Goal: Task Accomplishment & Management: Complete application form

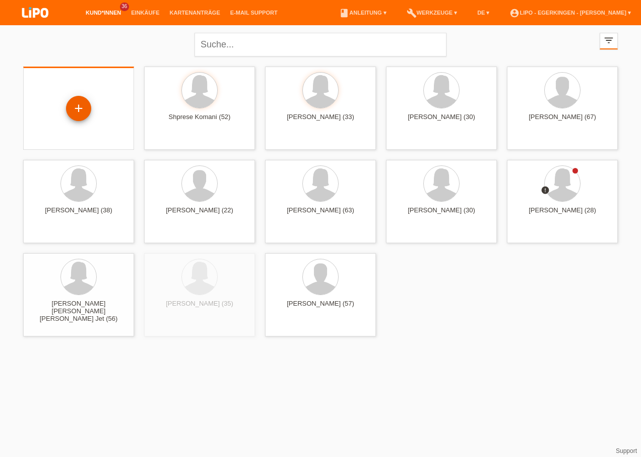
click at [72, 103] on div "+" at bounding box center [78, 108] width 25 height 25
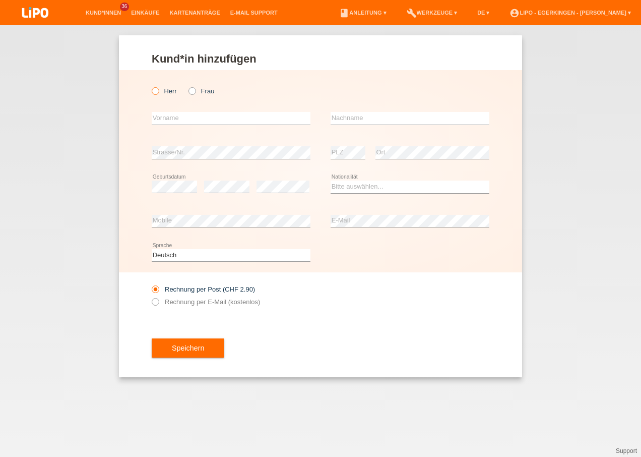
click at [159, 91] on label "Herr" at bounding box center [164, 91] width 25 height 8
click at [158, 91] on input "Herr" at bounding box center [155, 90] width 7 height 7
radio input "true"
click at [175, 115] on input "text" at bounding box center [231, 118] width 159 height 13
type input "Bekim"
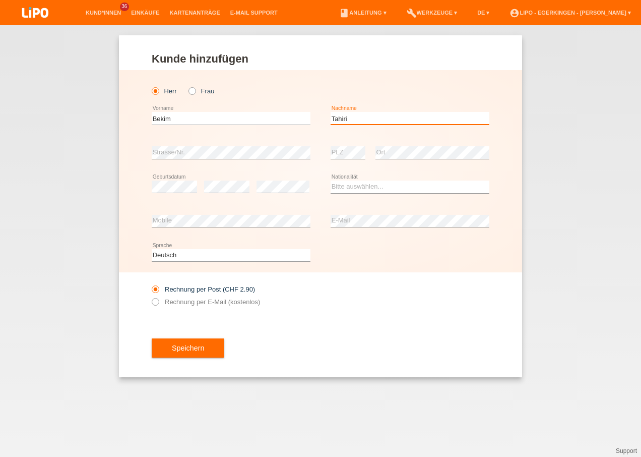
type input "Tahiri"
click at [356, 188] on select "Bitte auswählen... Schweiz Deutschland Liechtenstein Österreich ------------ Af…" at bounding box center [410, 186] width 159 height 12
select select "IT"
click at [331, 180] on select "Bitte auswählen... Schweiz Deutschland Liechtenstein Österreich ------------ Af…" at bounding box center [410, 186] width 159 height 12
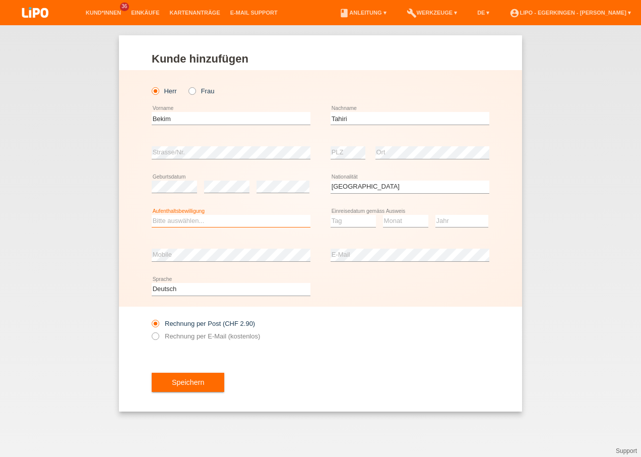
click at [221, 224] on select "Bitte auswählen... C B B - Flüchtlingsstatus Andere" at bounding box center [231, 221] width 159 height 12
select select "B"
click at [152, 215] on select "Bitte auswählen... C B B - Flüchtlingsstatus Andere" at bounding box center [231, 221] width 159 height 12
click at [340, 223] on select "Tag 01 02 03 04 05 06 07 08 09 10 11" at bounding box center [353, 221] width 45 height 12
click at [347, 221] on select "Tag 01 02 03 04 05 06 07 08 09 10 11" at bounding box center [353, 221] width 45 height 12
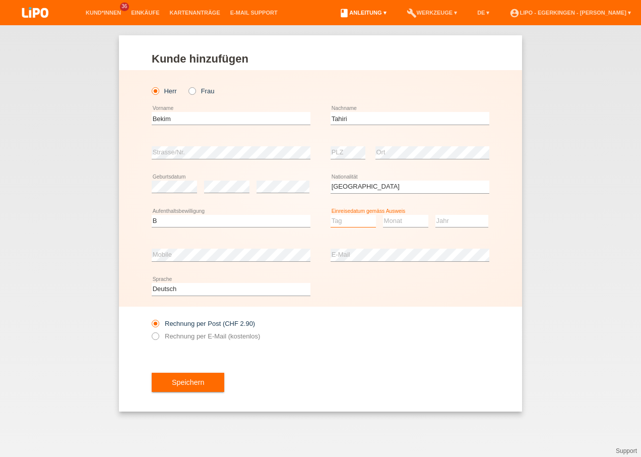
select select "01"
click at [331, 215] on select "Tag 01 02 03 04 05 06 07 08 09 10 11" at bounding box center [353, 221] width 45 height 12
click at [403, 225] on select "Monat 01 02 03 04 05 06 07 08 09 10 11" at bounding box center [405, 221] width 45 height 12
select select "07"
click at [383, 215] on select "Monat 01 02 03 04 05 06 07 08 09 10 11" at bounding box center [405, 221] width 45 height 12
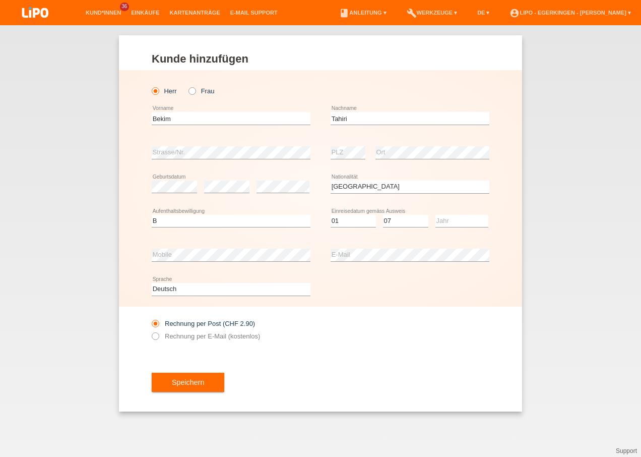
click at [448, 228] on div "Jahr 2025 2024 2023 2022 2021 2020 2019 2018 2017" at bounding box center [461, 221] width 53 height 34
click at [452, 216] on select "Jahr 2025 2024 2023 2022 2021 2020 2019 2018 2017 2016 2015 2014 2013 2012 2011…" at bounding box center [461, 221] width 53 height 12
select select "2025"
click at [435, 215] on select "Jahr 2025 2024 2023 2022 2021 2020 2019 2018 2017 2016 2015 2014 2013 2012 2011…" at bounding box center [461, 221] width 53 height 12
click at [158, 381] on button "Speichern" at bounding box center [188, 381] width 73 height 19
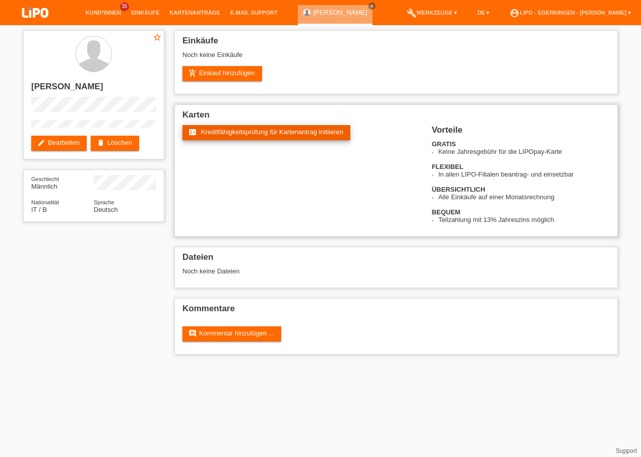
click at [247, 139] on link "fact_check Kreditfähigkeitsprüfung für Kartenantrag initiieren" at bounding box center [266, 132] width 168 height 15
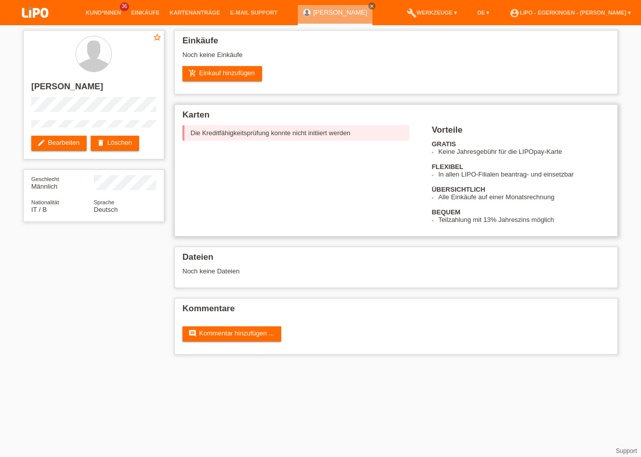
click at [313, 177] on div "fact_check Kreditfähigkeitsprüfung für Kartenantrag initiieren Die Kreditfähigk…" at bounding box center [395, 174] width 427 height 98
click at [108, 143] on link "delete Löschen" at bounding box center [115, 143] width 48 height 15
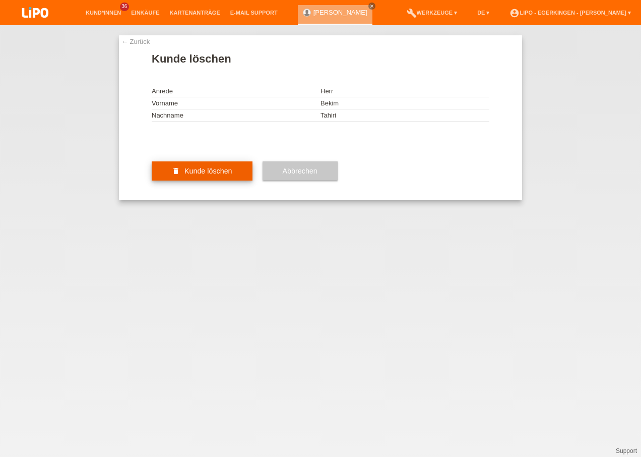
click at [204, 175] on span "Kunde löschen" at bounding box center [208, 171] width 48 height 8
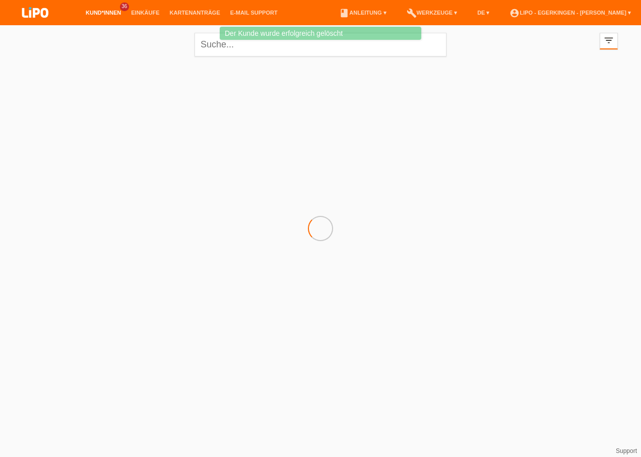
click at [338, 162] on html "Der [PERSON_NAME] wurde erfolgreich gelöscht Kund*innen 36 Einkäufe Kartenanträ…" at bounding box center [320, 81] width 641 height 162
